Goal: Task Accomplishment & Management: Use online tool/utility

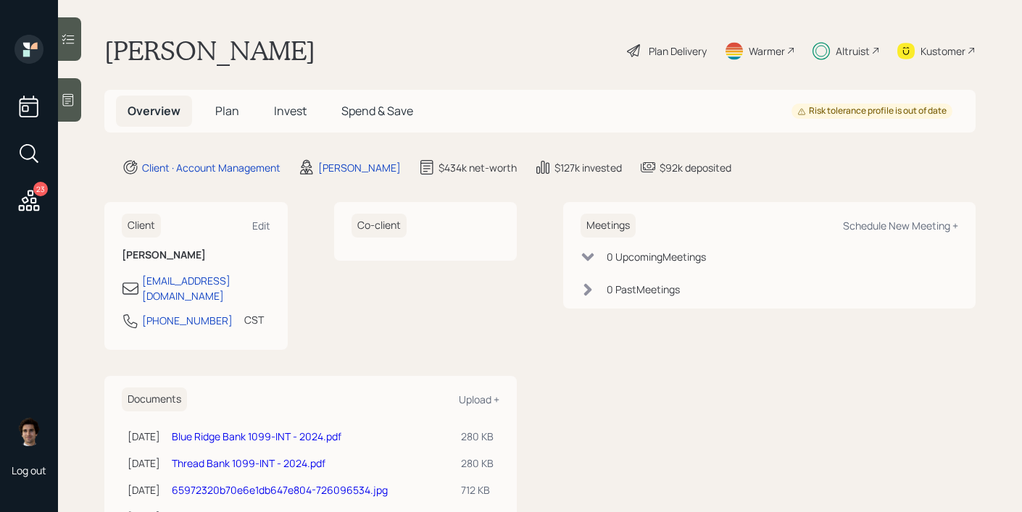
click at [388, 122] on h5 "Spend & Save" at bounding box center [377, 111] width 95 height 31
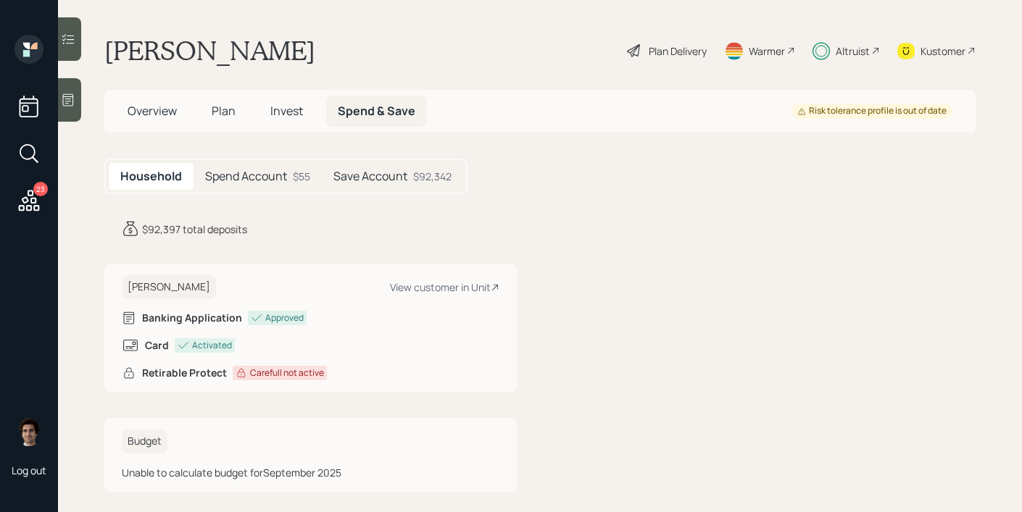
scroll to position [14, 0]
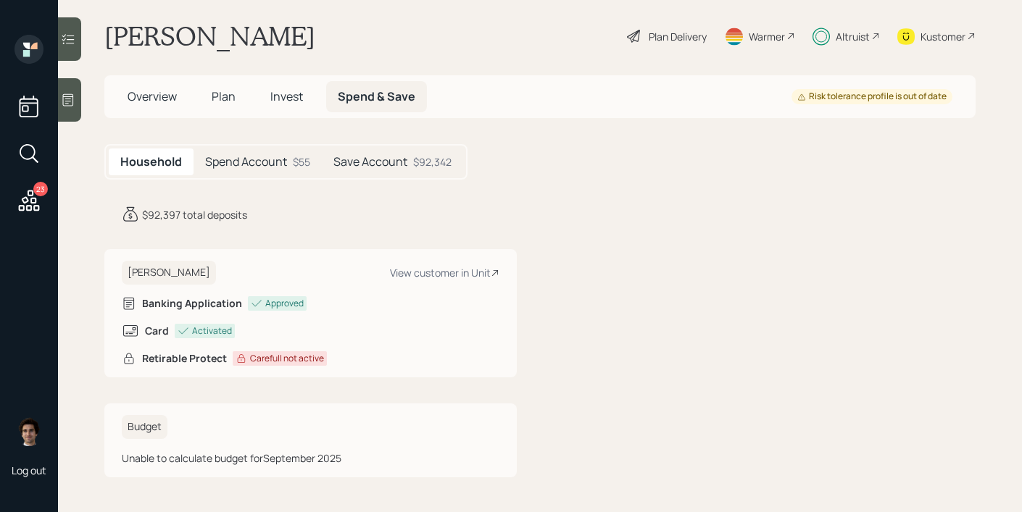
click at [328, 166] on div "Save Account $92,342" at bounding box center [392, 162] width 141 height 27
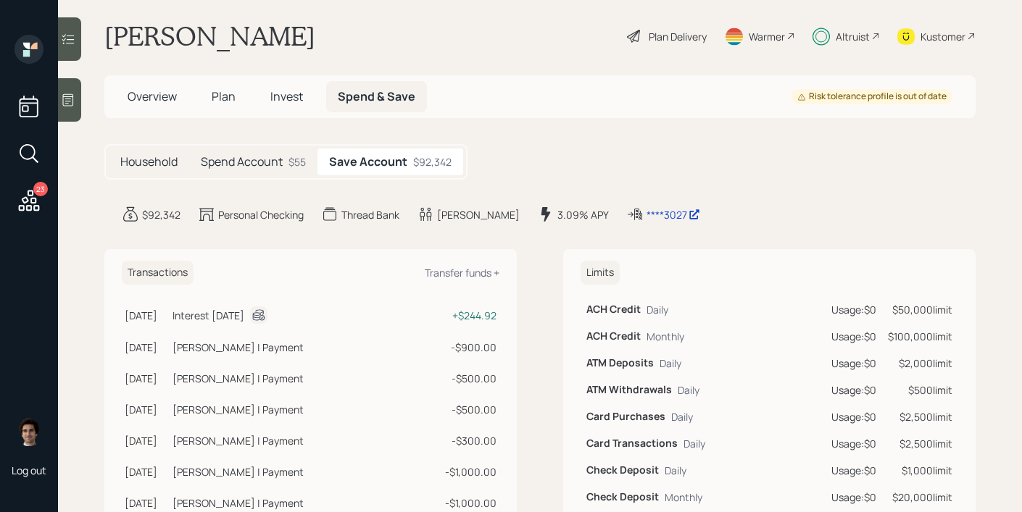
click at [301, 169] on div "$55" at bounding box center [296, 161] width 17 height 15
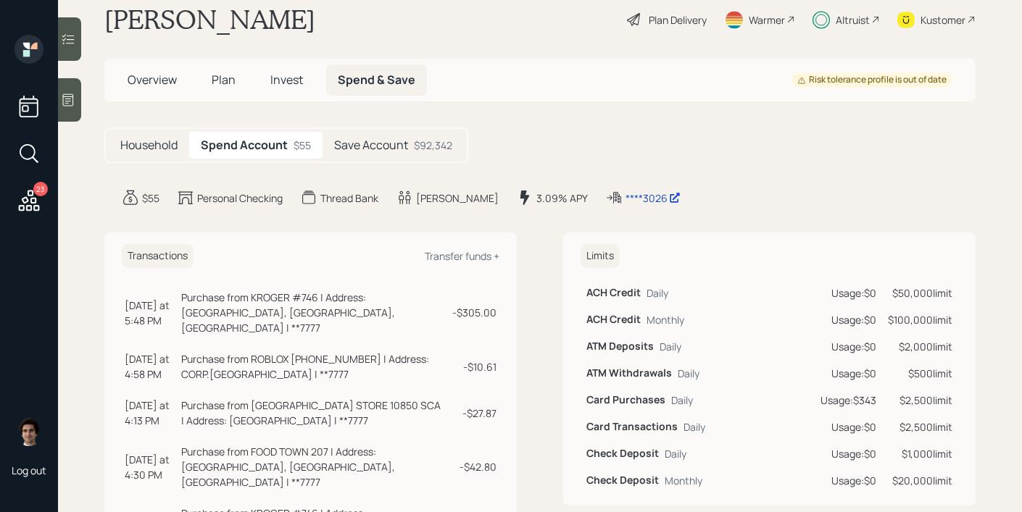
scroll to position [19, 0]
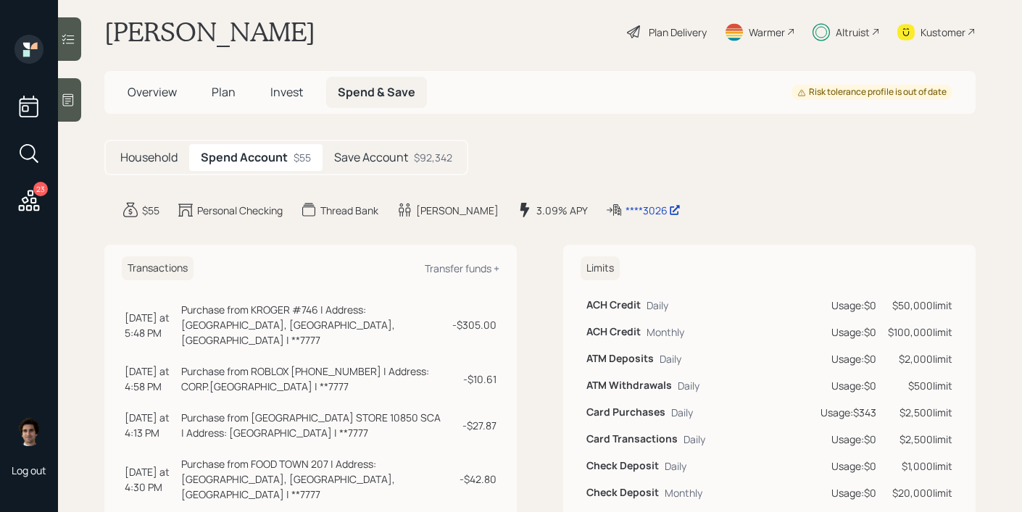
click at [390, 151] on h5 "Save Account" at bounding box center [371, 158] width 74 height 14
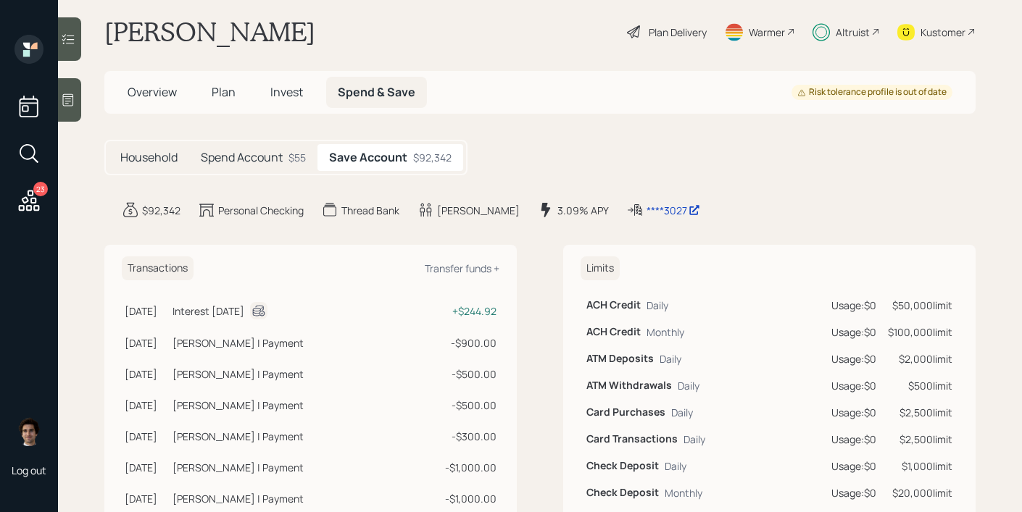
click at [246, 164] on h5 "Spend Account" at bounding box center [242, 158] width 82 height 14
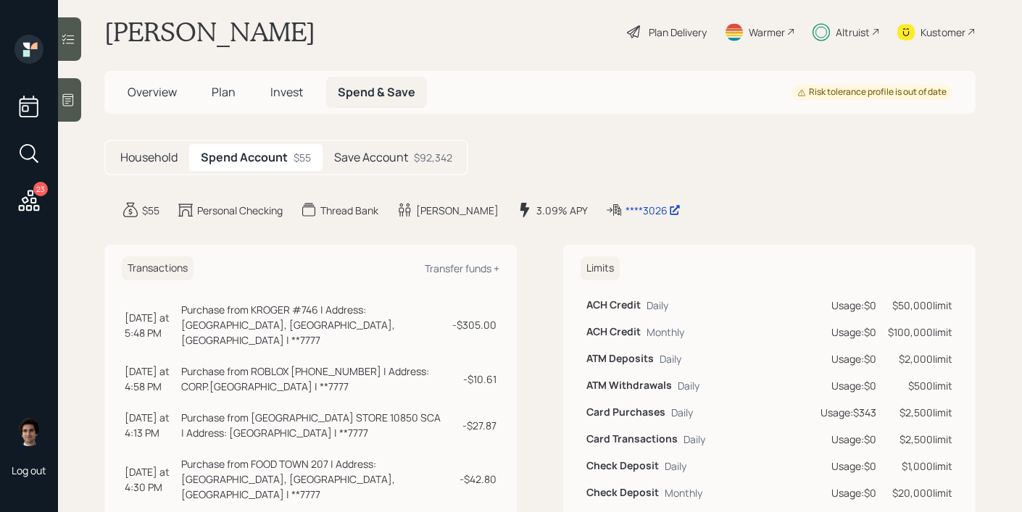
click at [377, 162] on h5 "Save Account" at bounding box center [371, 158] width 74 height 14
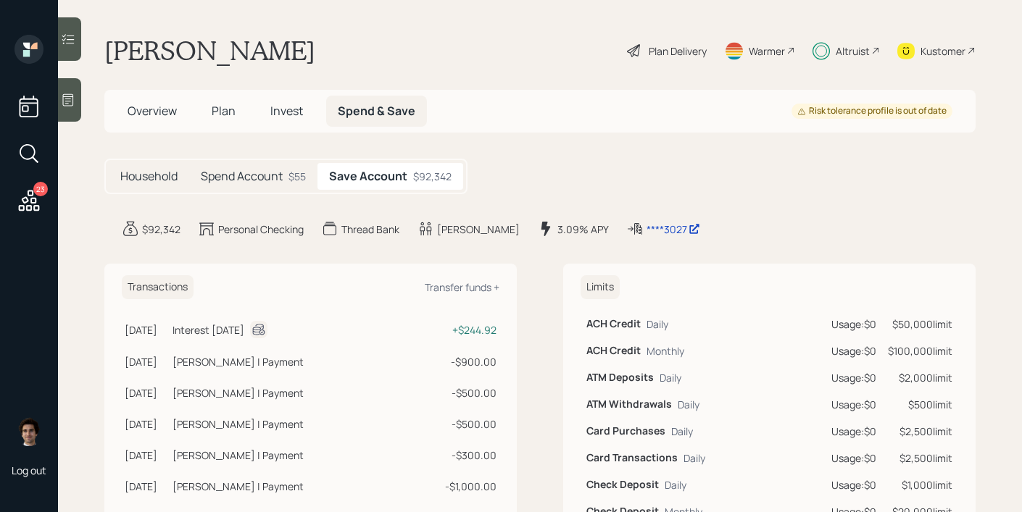
click at [149, 175] on h5 "Household" at bounding box center [148, 177] width 57 height 14
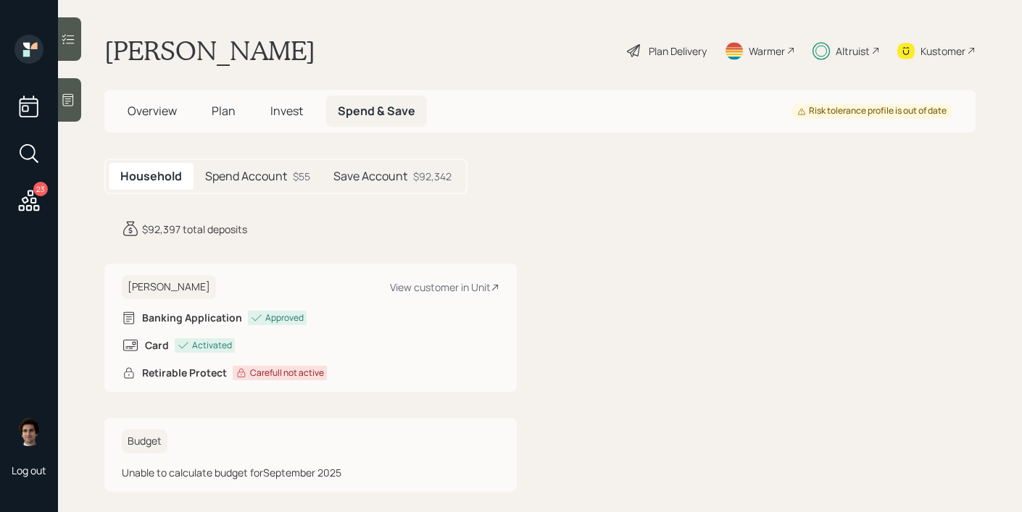
click at [224, 175] on h5 "Spend Account" at bounding box center [246, 177] width 82 height 14
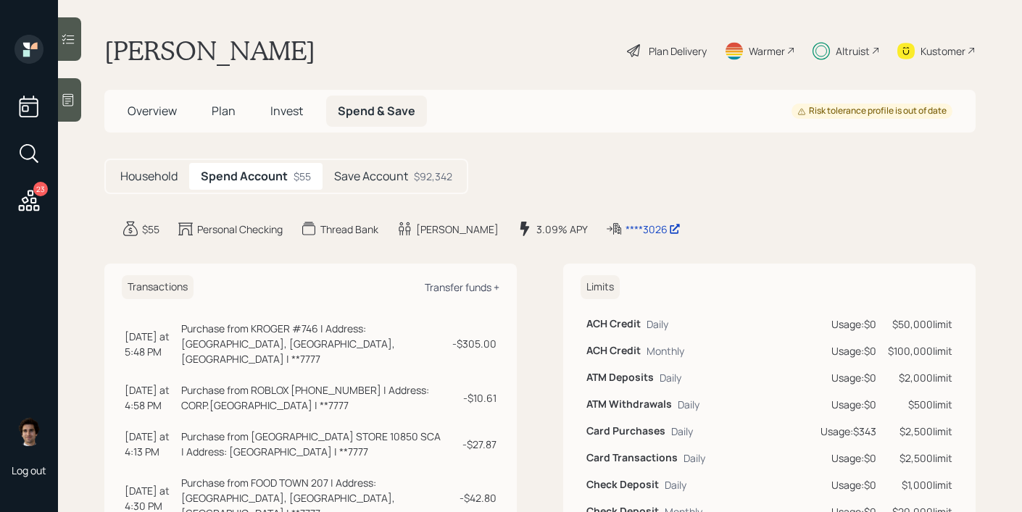
click at [454, 293] on div "Transfer funds +" at bounding box center [462, 287] width 75 height 14
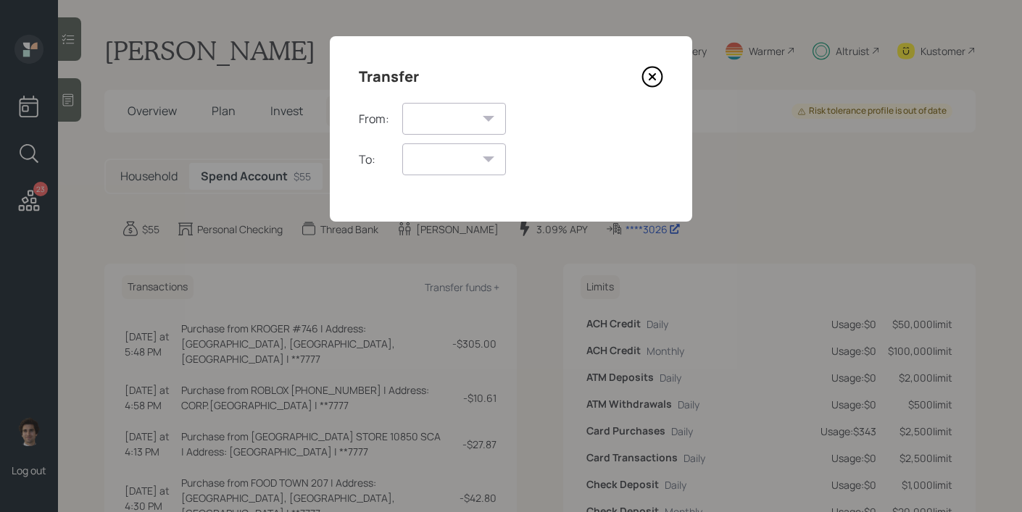
click at [475, 101] on div "Transfer From: Spend Account Save Account To: Spend Account Save Account" at bounding box center [511, 128] width 362 height 185
click at [475, 109] on select "Spend Account Save Account" at bounding box center [454, 119] width 104 height 32
select select "972b489c-716a-4e95-99f5-c7f9e4b1f391"
click at [402, 103] on select "Spend Account Save Account" at bounding box center [454, 119] width 104 height 32
click at [472, 166] on select "Spend Account Save Account" at bounding box center [454, 159] width 104 height 32
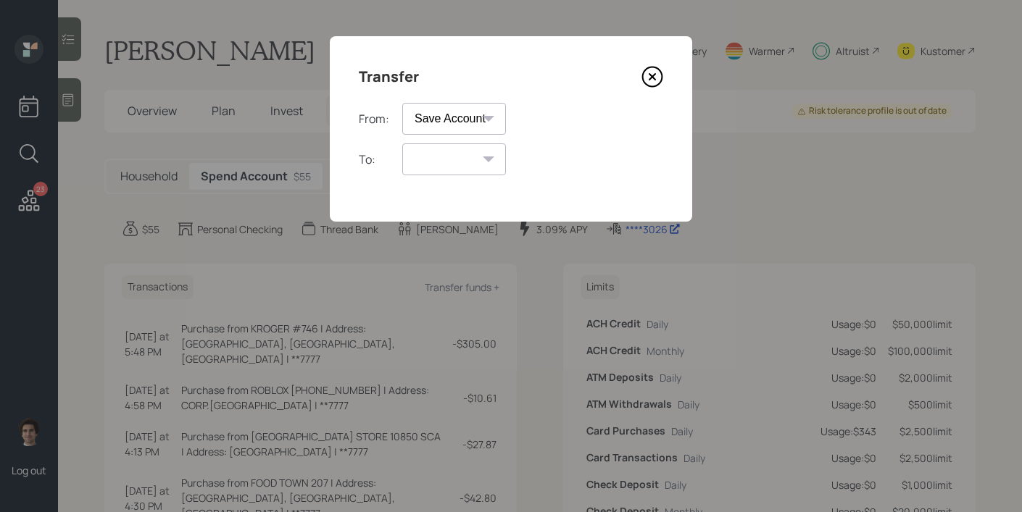
select select "fa62eb92-a533-4341-82c3-f57cf798cf26"
click at [402, 143] on select "Spend Account" at bounding box center [454, 159] width 104 height 32
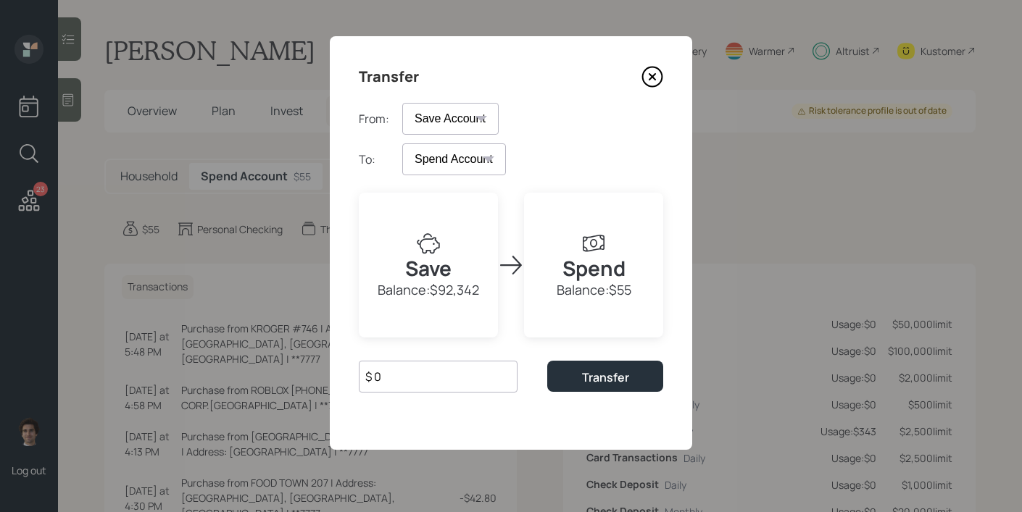
click at [422, 396] on div "$ 0" at bounding box center [438, 382] width 159 height 43
click at [422, 388] on input "$ 0" at bounding box center [438, 377] width 159 height 32
type input "$ 300"
click at [599, 367] on button "Transfer" at bounding box center [605, 376] width 116 height 31
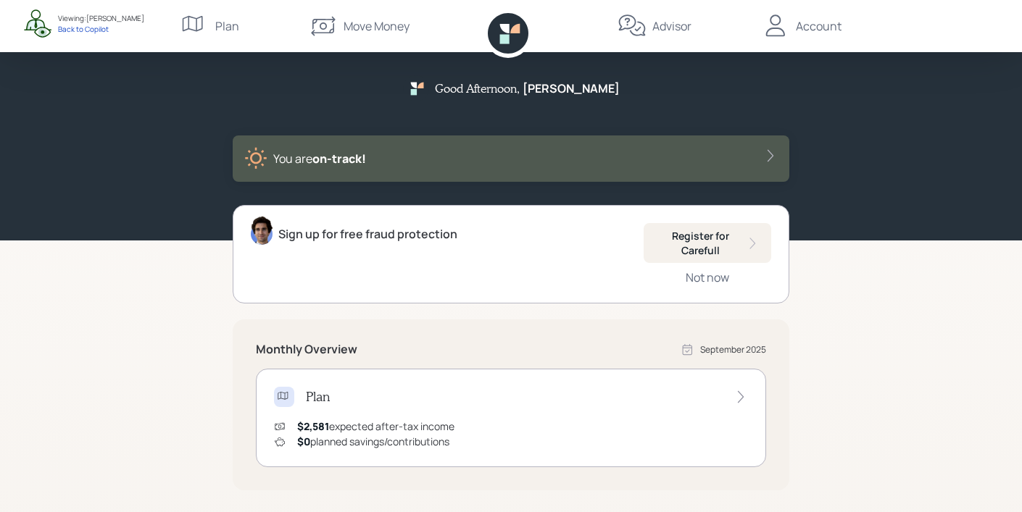
click at [364, 17] on div "Move Money" at bounding box center [376, 25] width 66 height 17
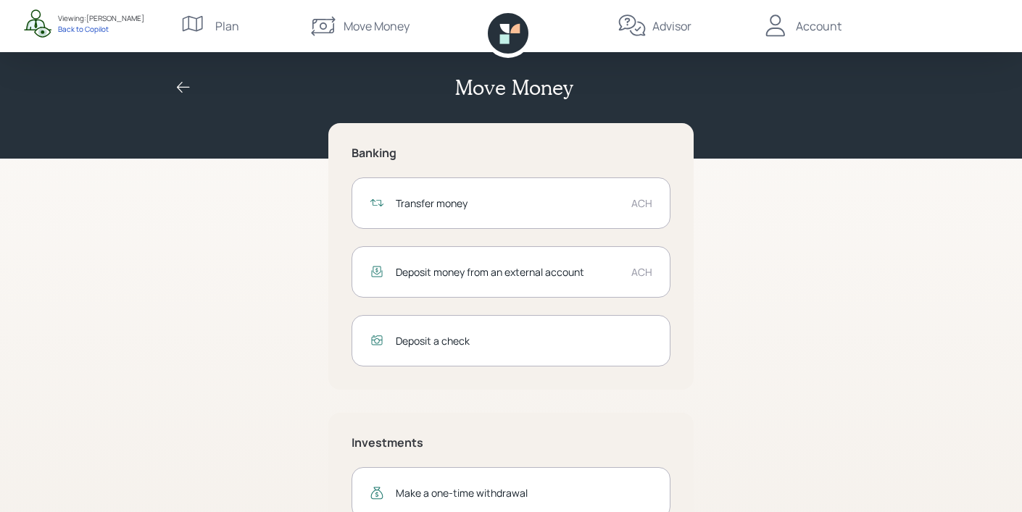
click at [554, 191] on div "Transfer money ACH" at bounding box center [510, 202] width 319 height 51
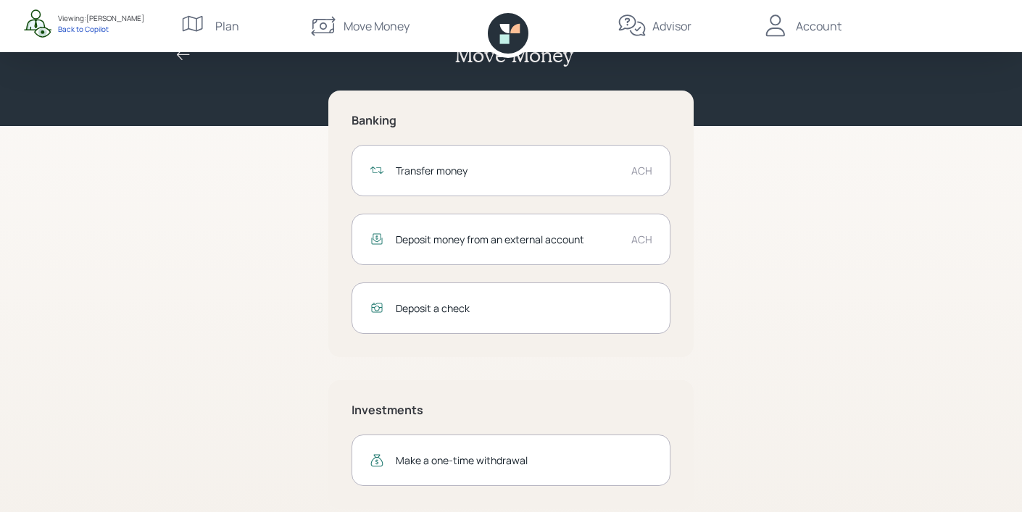
scroll to position [53, 0]
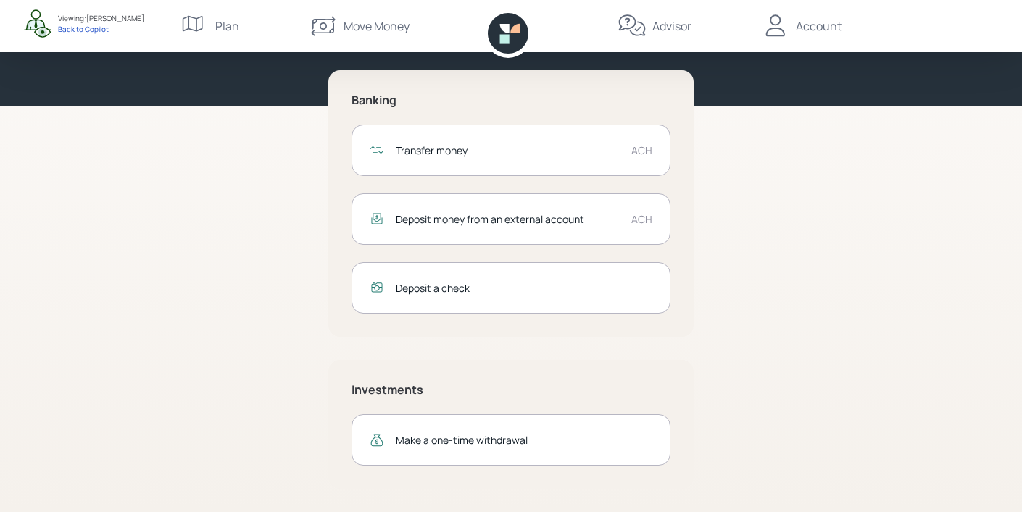
click at [467, 164] on div "Transfer money ACH" at bounding box center [510, 150] width 319 height 51
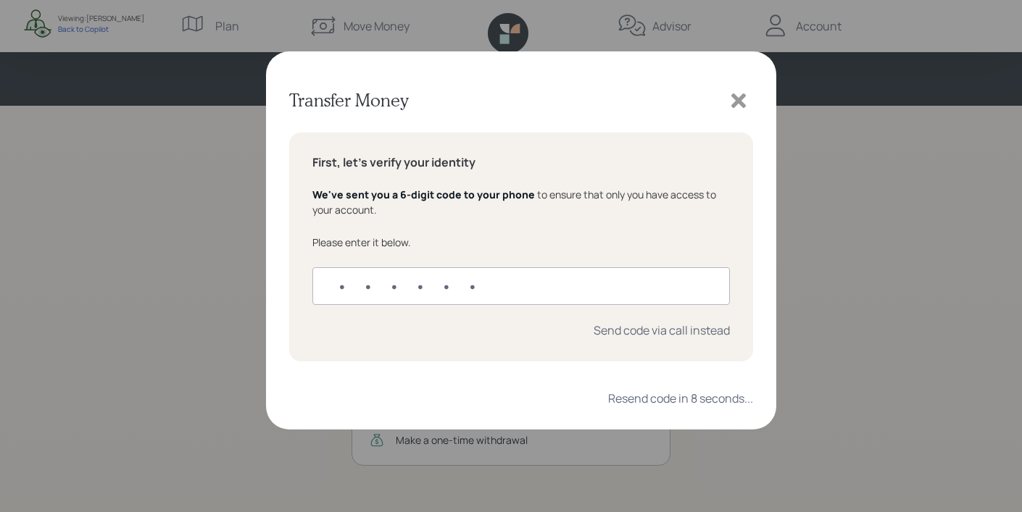
click at [737, 106] on icon at bounding box center [738, 101] width 22 height 22
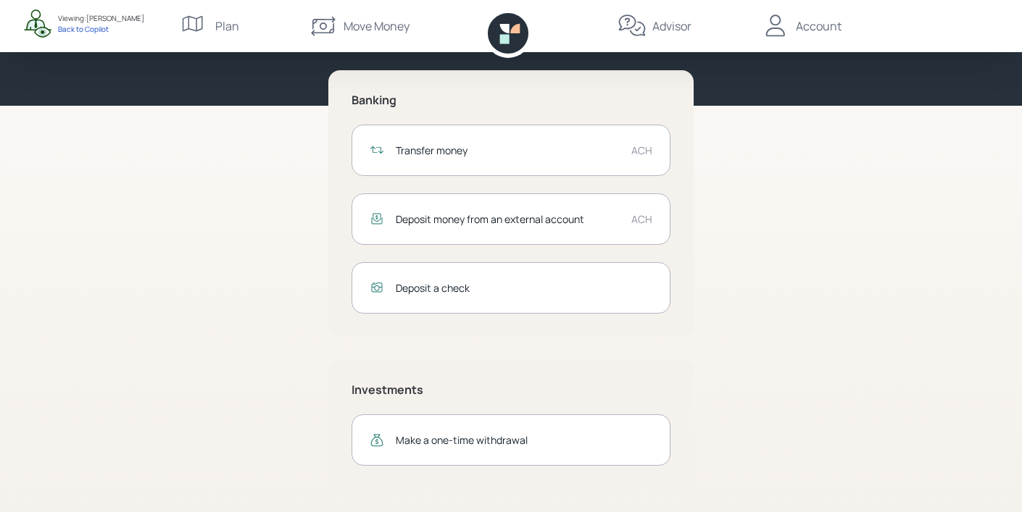
click at [515, 251] on div "Transfer money ACH Deposit money from an external account ACH Deposit a check" at bounding box center [510, 219] width 319 height 189
click at [523, 225] on div "Deposit money from an external account" at bounding box center [508, 219] width 224 height 15
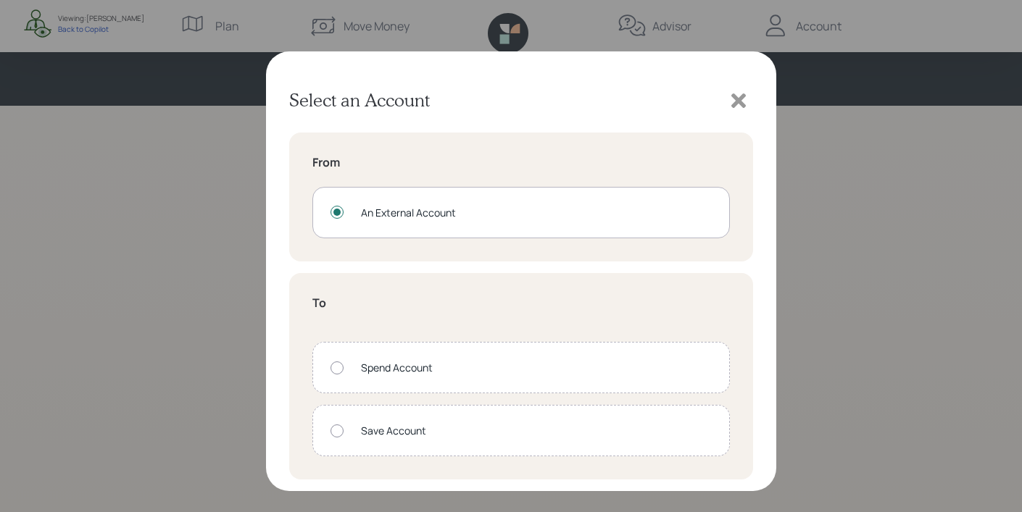
click at [735, 109] on icon at bounding box center [738, 101] width 22 height 22
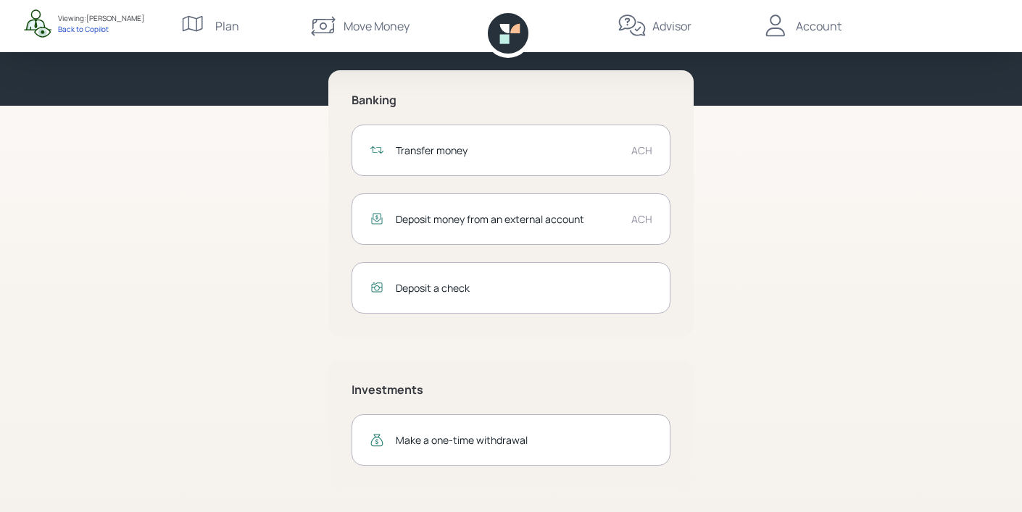
click at [580, 159] on div "Transfer money ACH" at bounding box center [510, 150] width 319 height 51
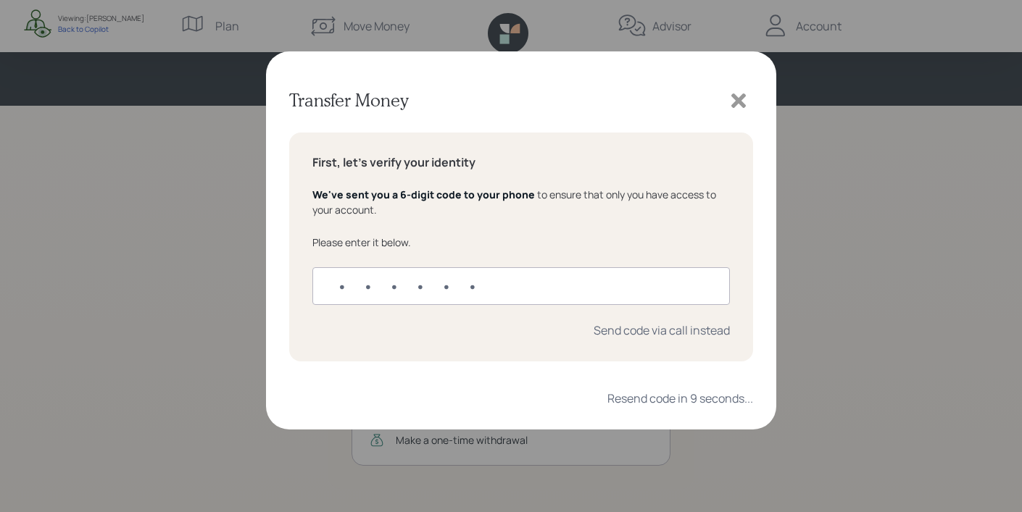
click at [745, 99] on icon at bounding box center [738, 101] width 22 height 22
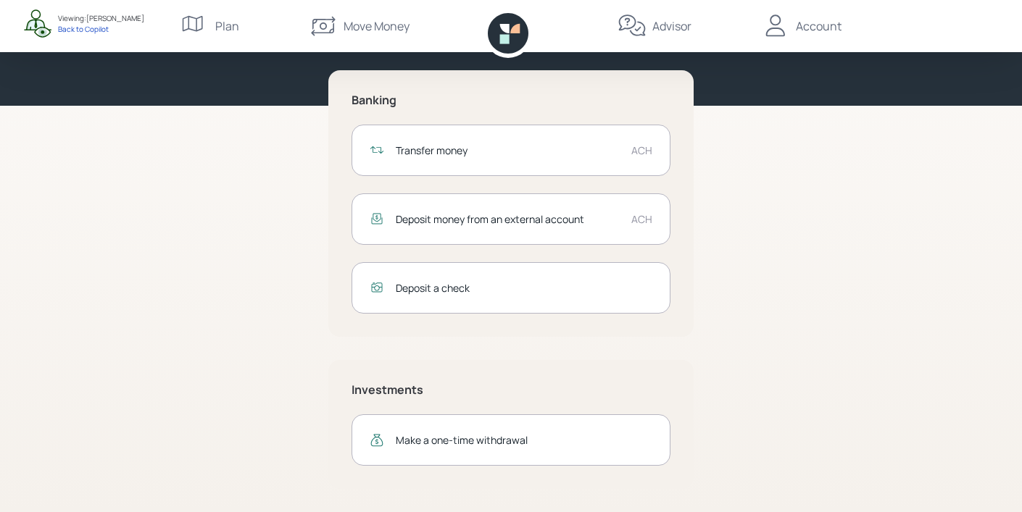
click at [498, 231] on div "Deposit money from an external account ACH" at bounding box center [510, 218] width 319 height 51
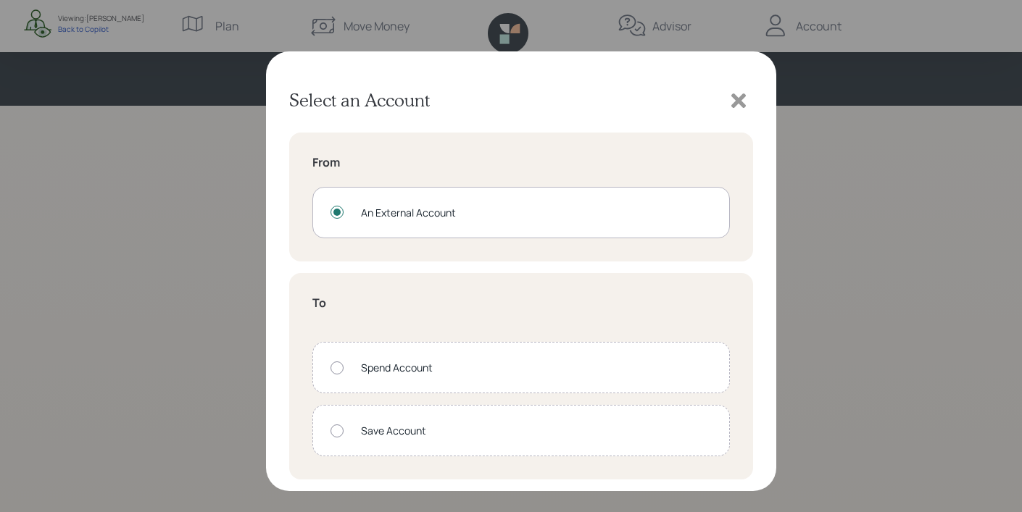
click at [425, 368] on div "Spend Account" at bounding box center [536, 367] width 351 height 15
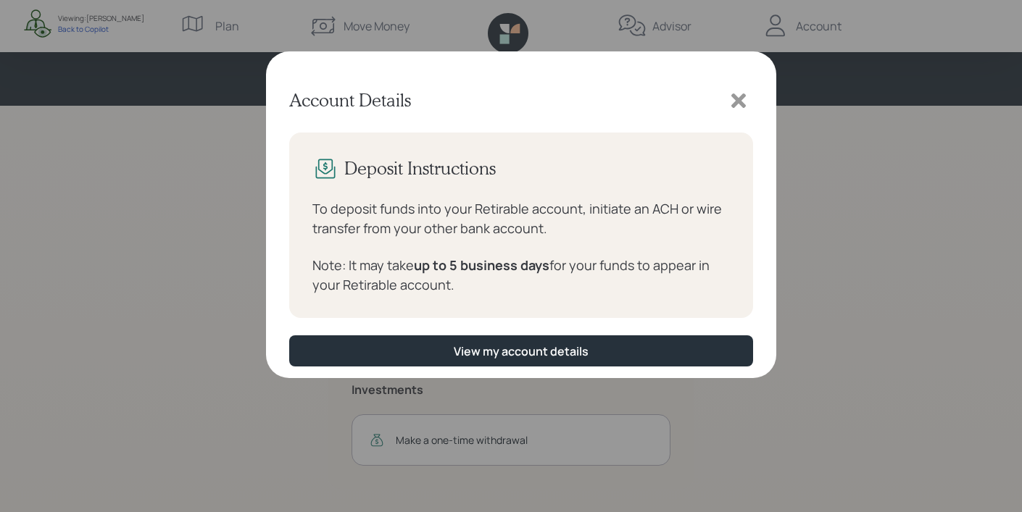
click at [738, 99] on icon at bounding box center [738, 100] width 14 height 14
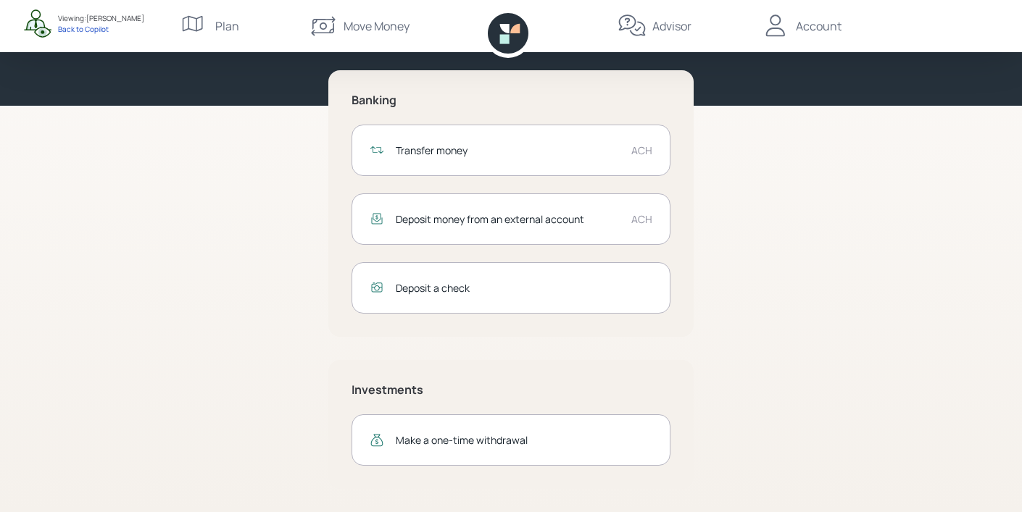
click at [542, 146] on div "Transfer money" at bounding box center [508, 150] width 224 height 15
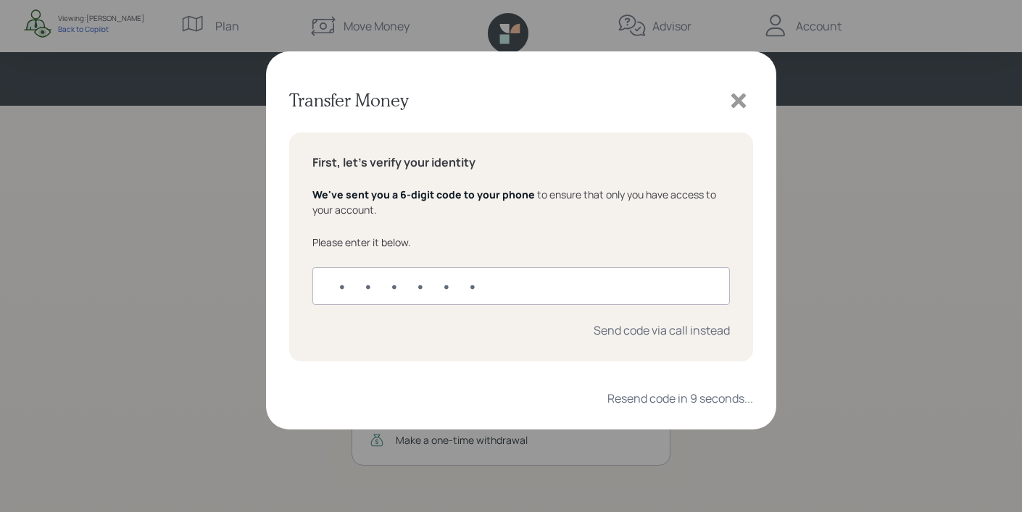
click at [734, 109] on icon at bounding box center [738, 101] width 22 height 22
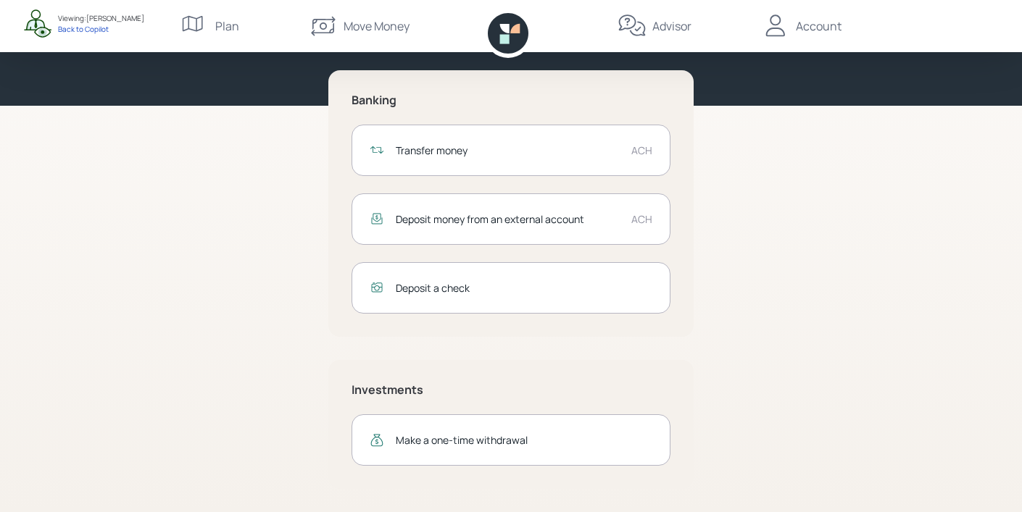
click at [314, 33] on icon at bounding box center [323, 26] width 29 height 29
click at [343, 28] on div "Move Money" at bounding box center [376, 25] width 66 height 17
